Goal: Find specific page/section: Find specific page/section

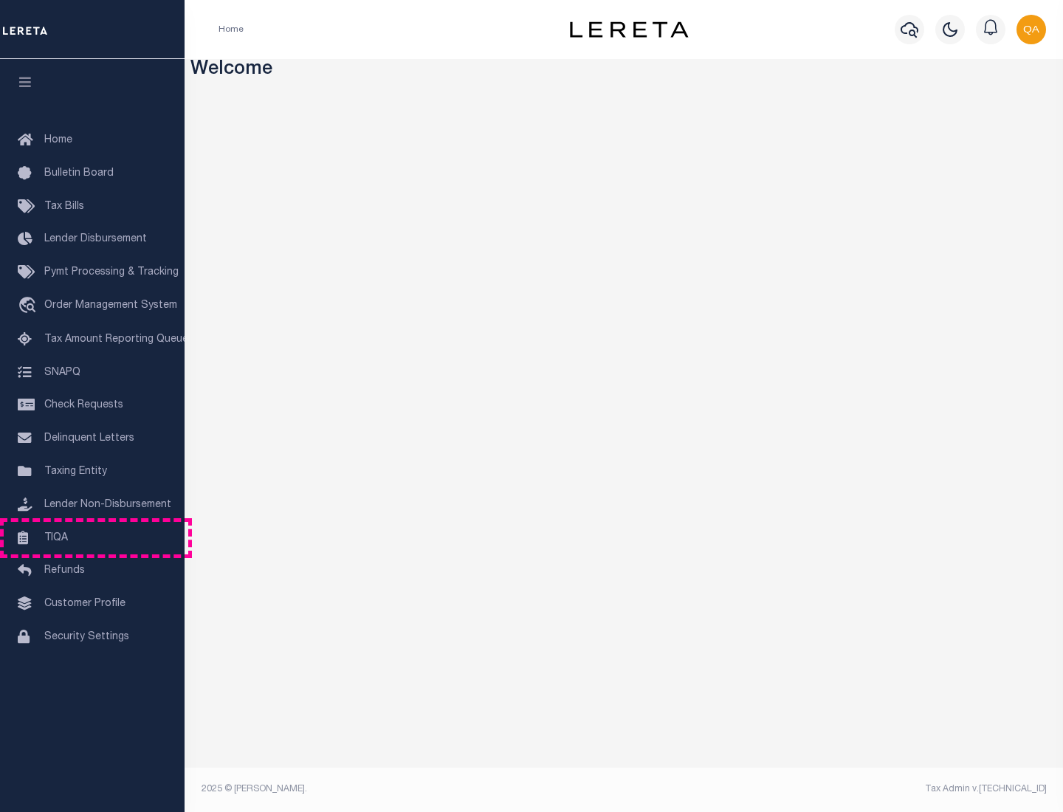
click at [92, 537] on link "TIQA" at bounding box center [92, 538] width 185 height 33
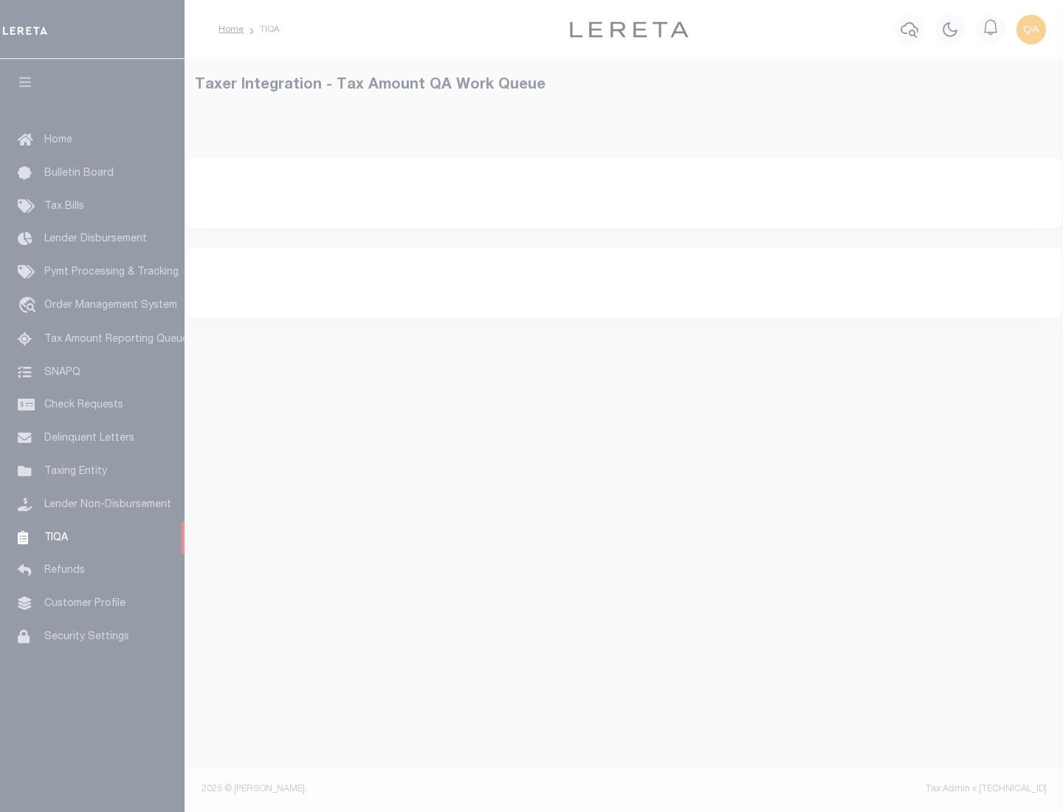
select select "200"
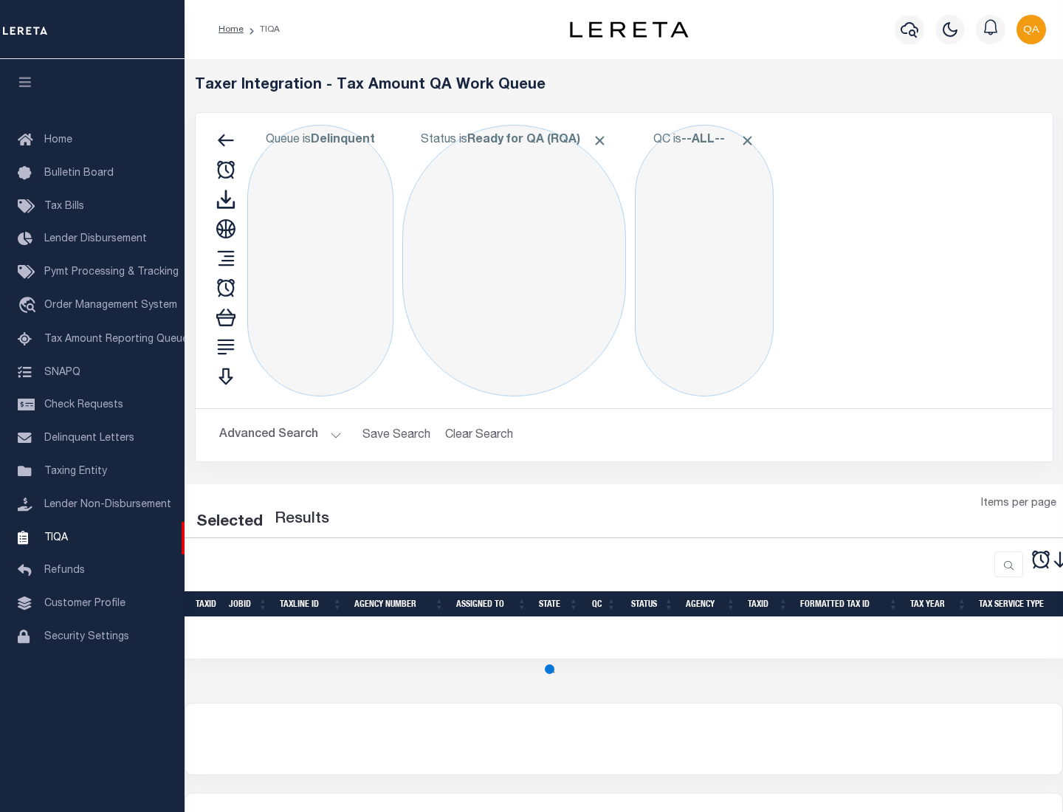
select select "200"
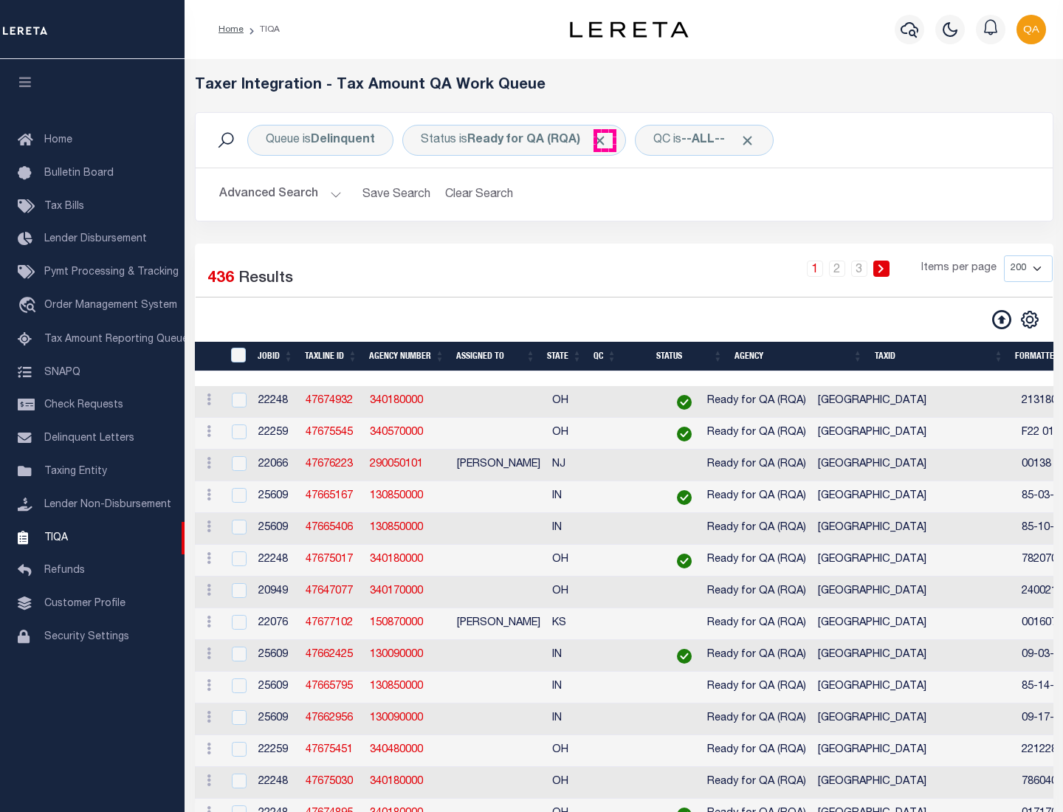
click at [605, 140] on span "Click to Remove" at bounding box center [600, 141] width 16 height 16
